Goal: Information Seeking & Learning: Compare options

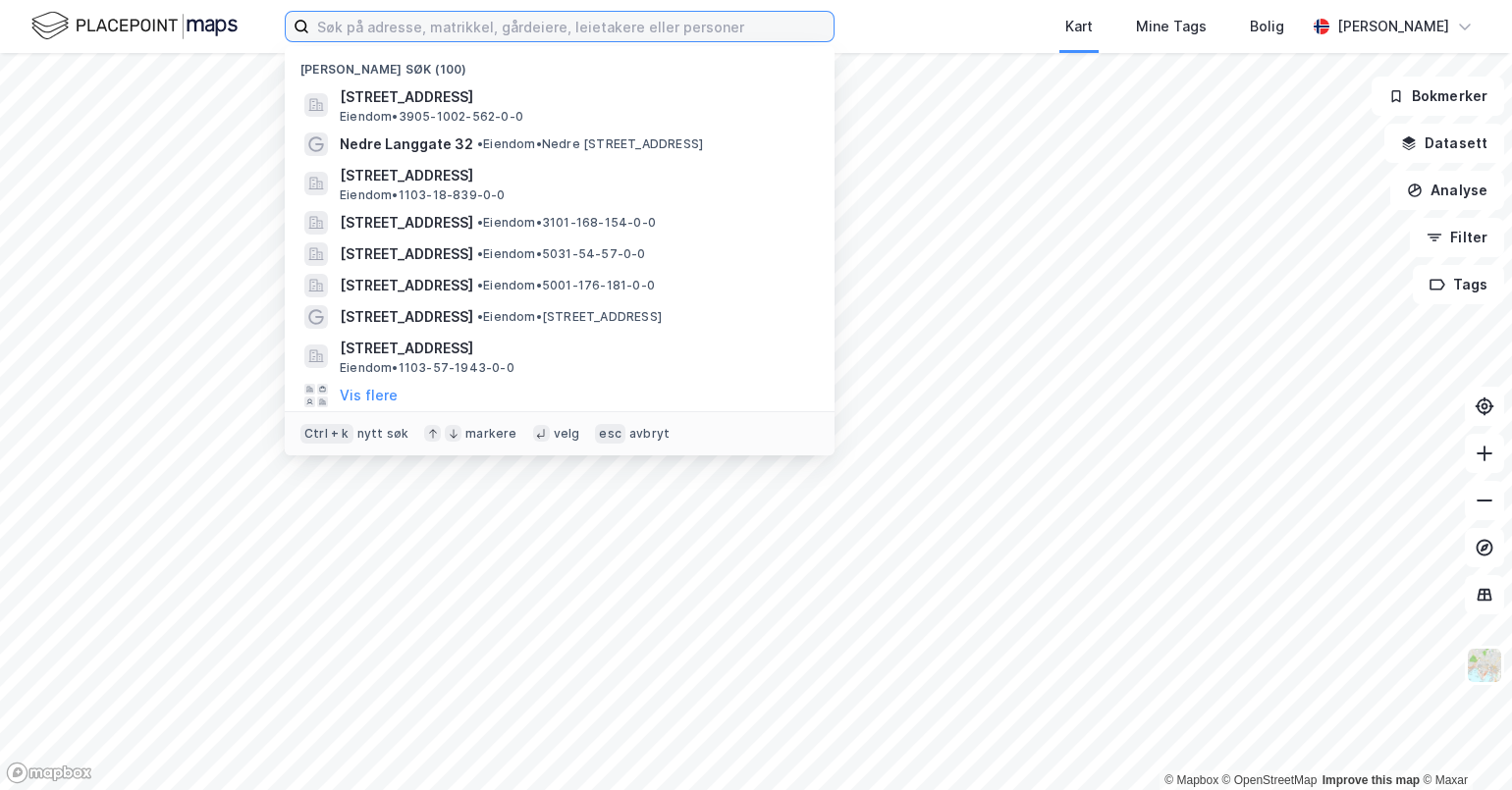
click at [381, 27] on input at bounding box center [572, 27] width 524 height 30
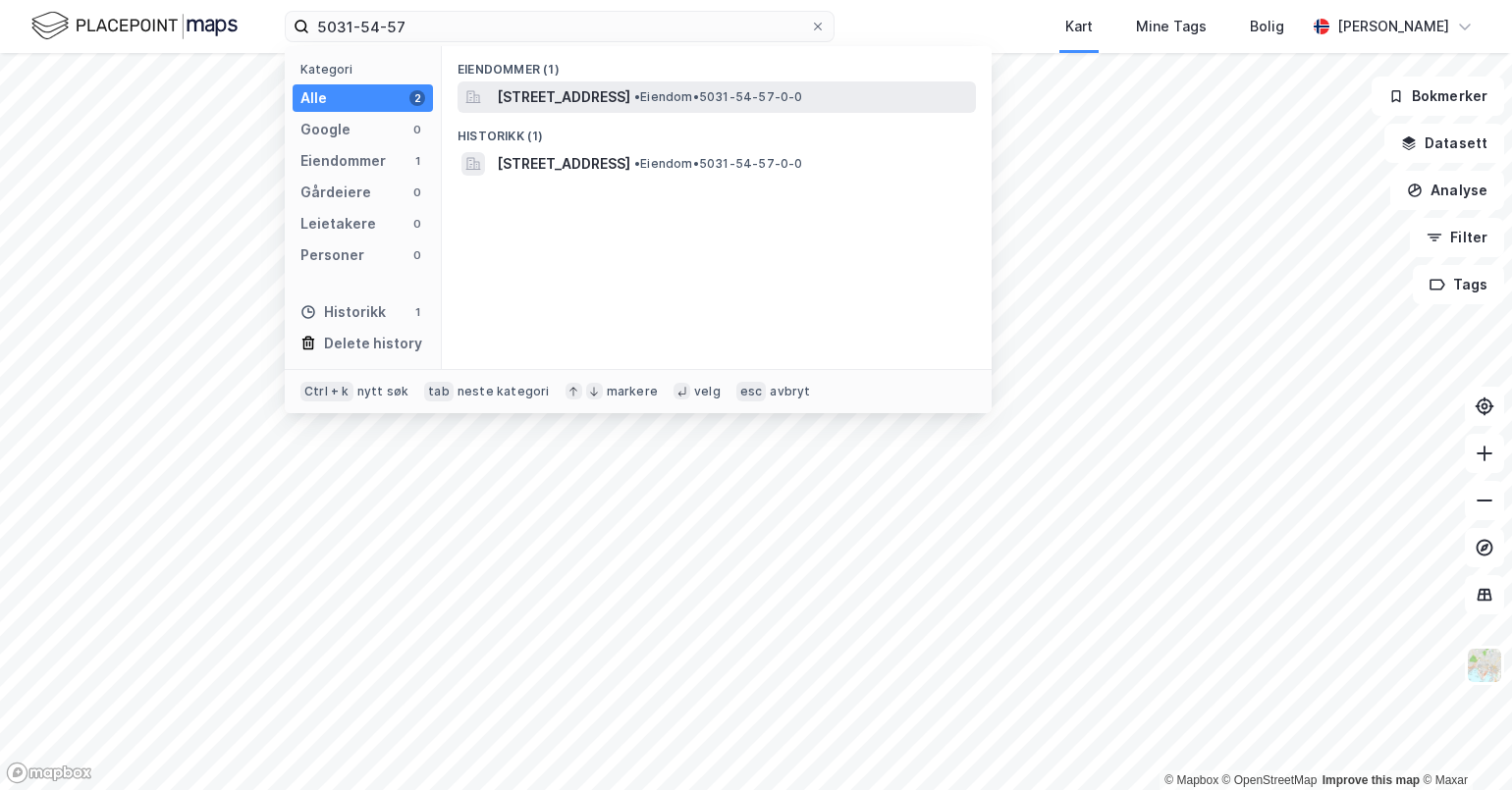
click at [630, 98] on span "[STREET_ADDRESS]" at bounding box center [564, 97] width 134 height 24
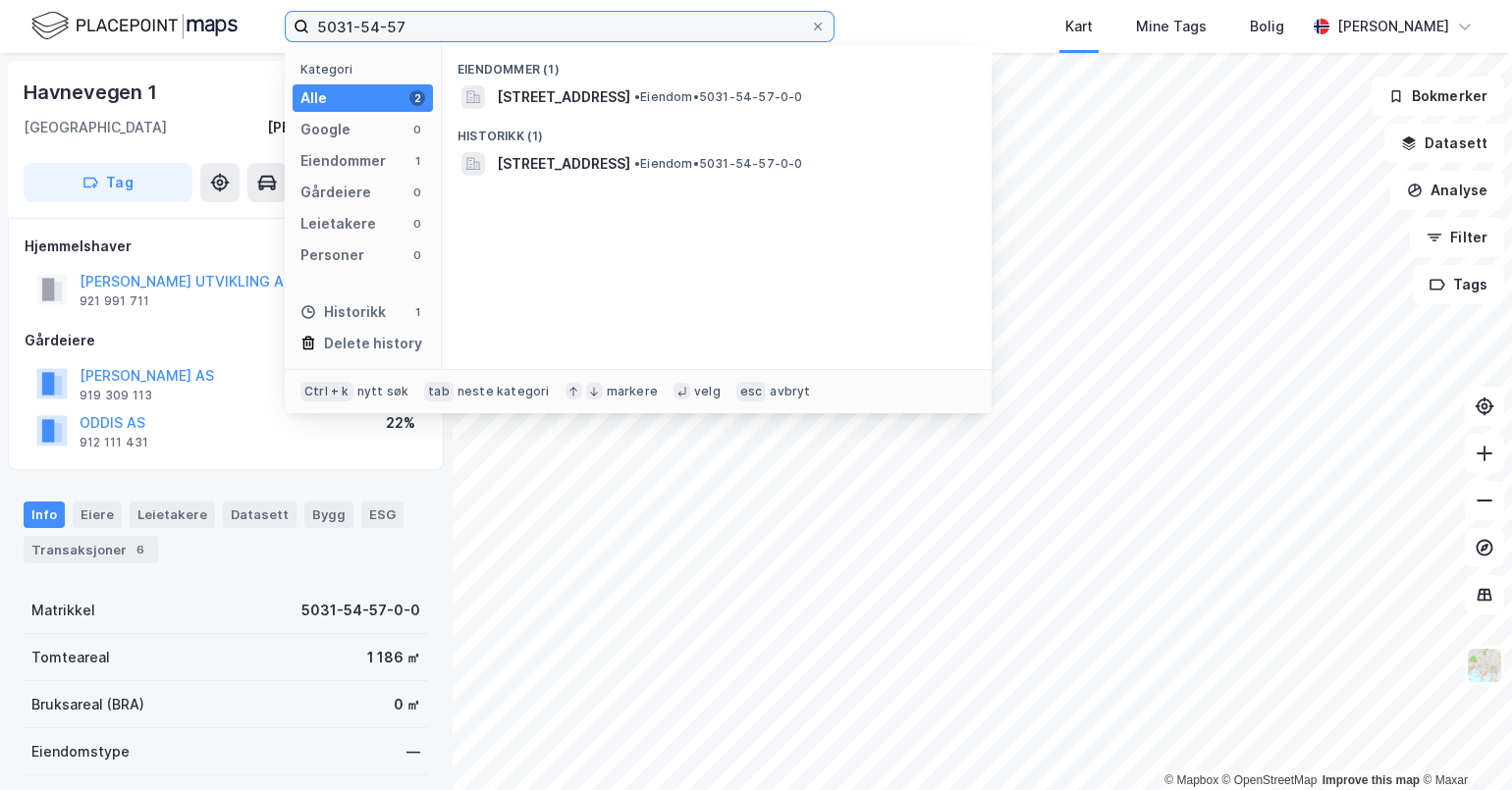
click at [419, 29] on input "5031-54-57" at bounding box center [560, 27] width 501 height 30
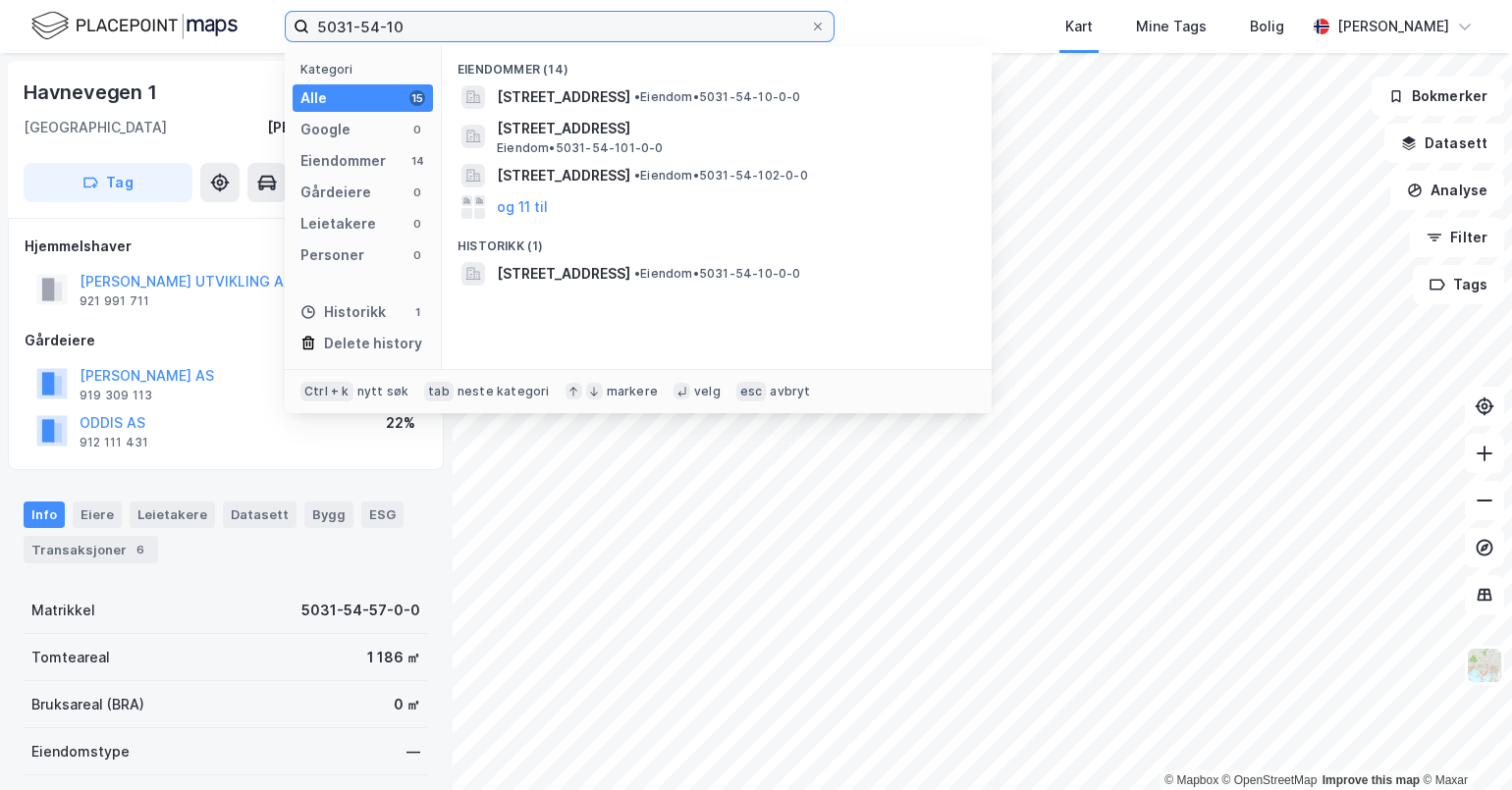
type input "5031-54-10"
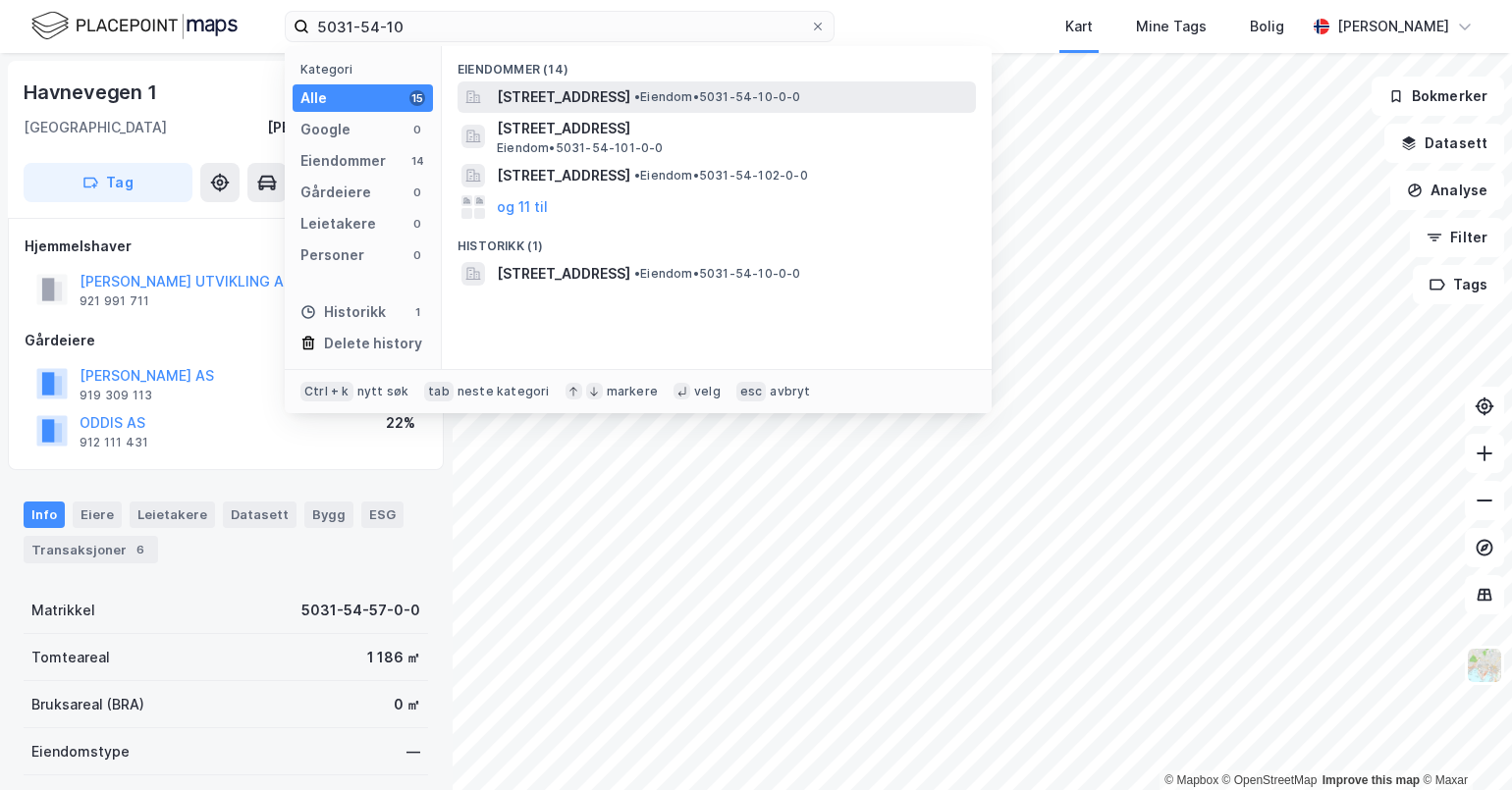
click at [630, 94] on span "[STREET_ADDRESS]" at bounding box center [564, 97] width 134 height 24
